Goal: Task Accomplishment & Management: Manage account settings

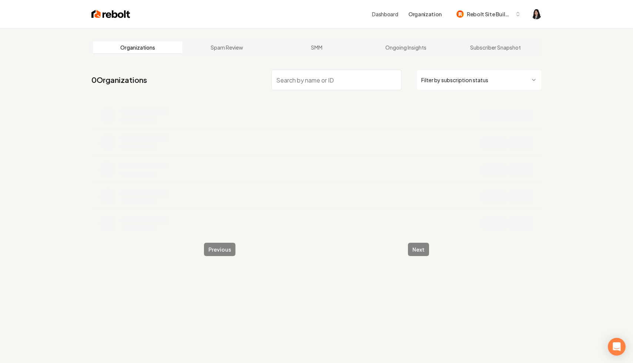
click at [500, 75] on html "Dashboard Organization Rebolt Site Builder Organizations Spam Review SMM Ongoin…" at bounding box center [316, 181] width 633 height 363
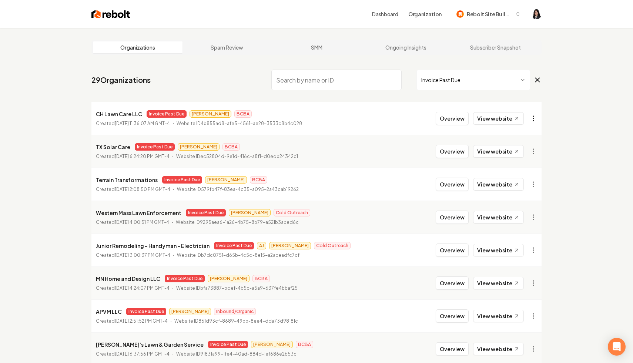
click at [534, 115] on html "Dashboard Organization Rebolt Site Builder Organizations Spam Review SMM Ongoin…" at bounding box center [316, 181] width 633 height 363
click at [527, 185] on link "View in Stripe" at bounding box center [515, 183] width 47 height 12
